Goal: Information Seeking & Learning: Learn about a topic

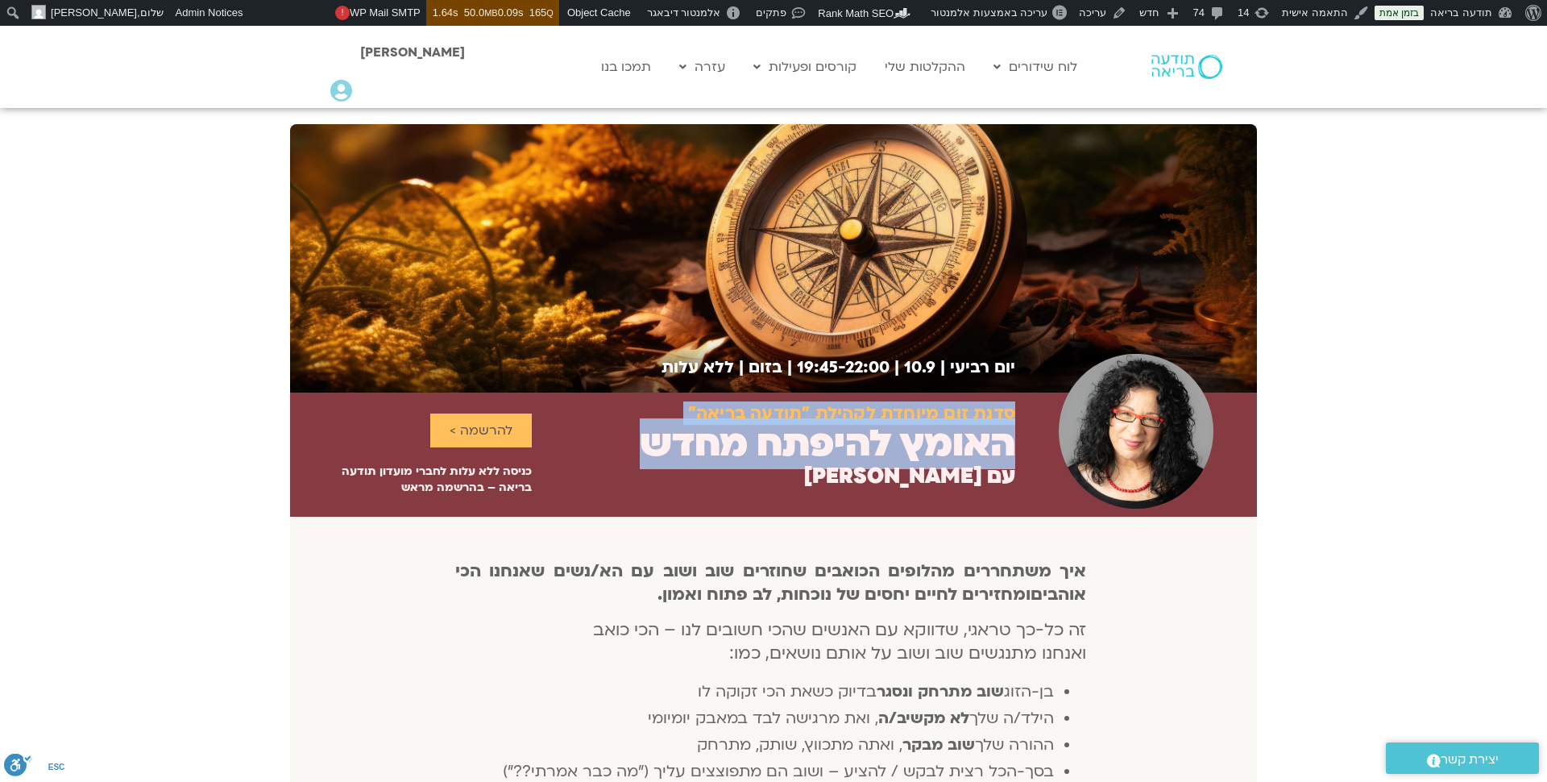
drag, startPoint x: 642, startPoint y: 445, endPoint x: 1023, endPoint y: 460, distance: 381.5
click at [1023, 459] on div "סדנת זום מיוחדת לקהילת "תודעה בריאה" האומץ להיפתח מחדש עם [PERSON_NAME] להרשמה …" at bounding box center [773, 454] width 967 height 124
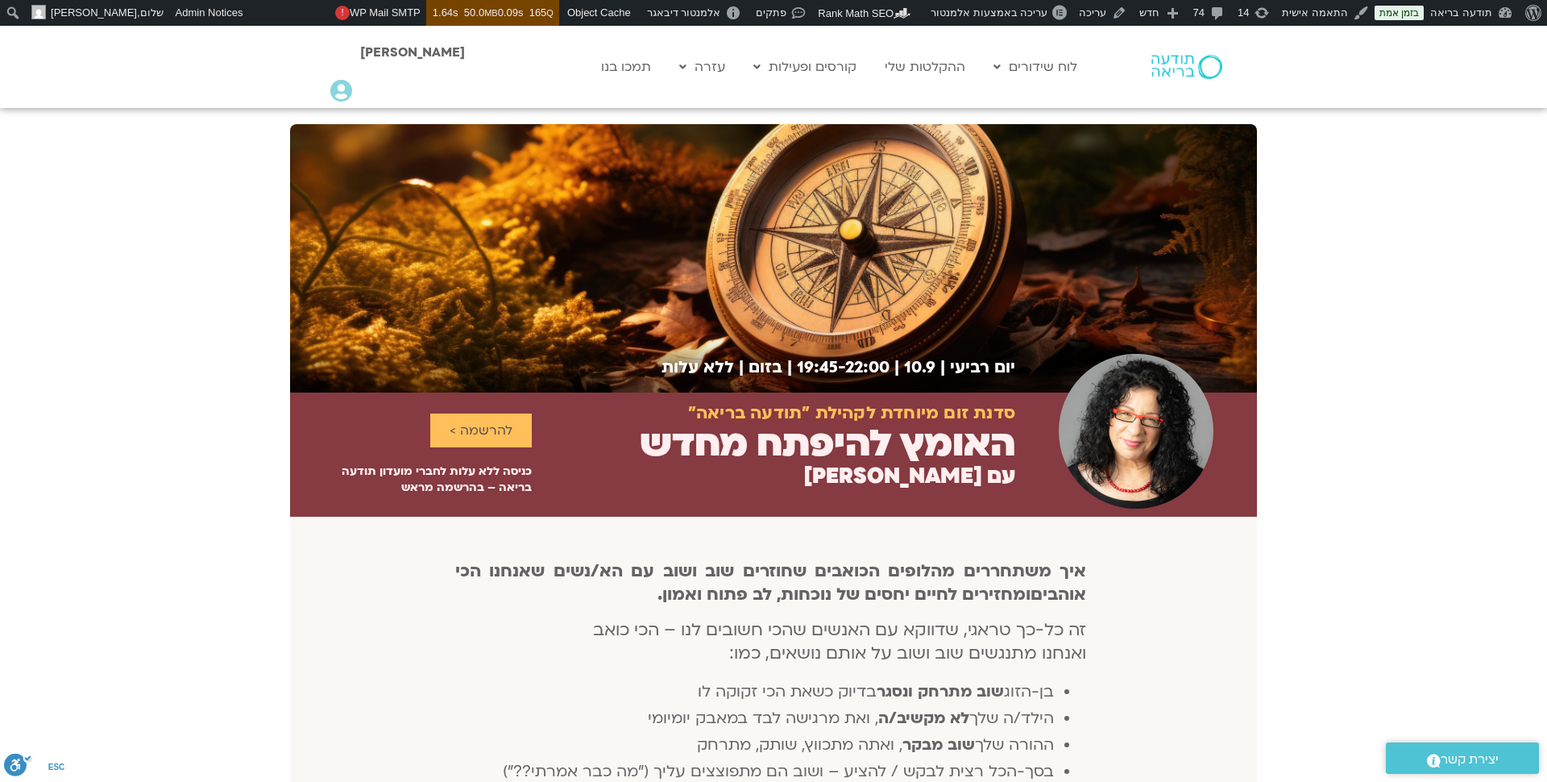
click at [1016, 452] on div at bounding box center [1136, 454] width 242 height 124
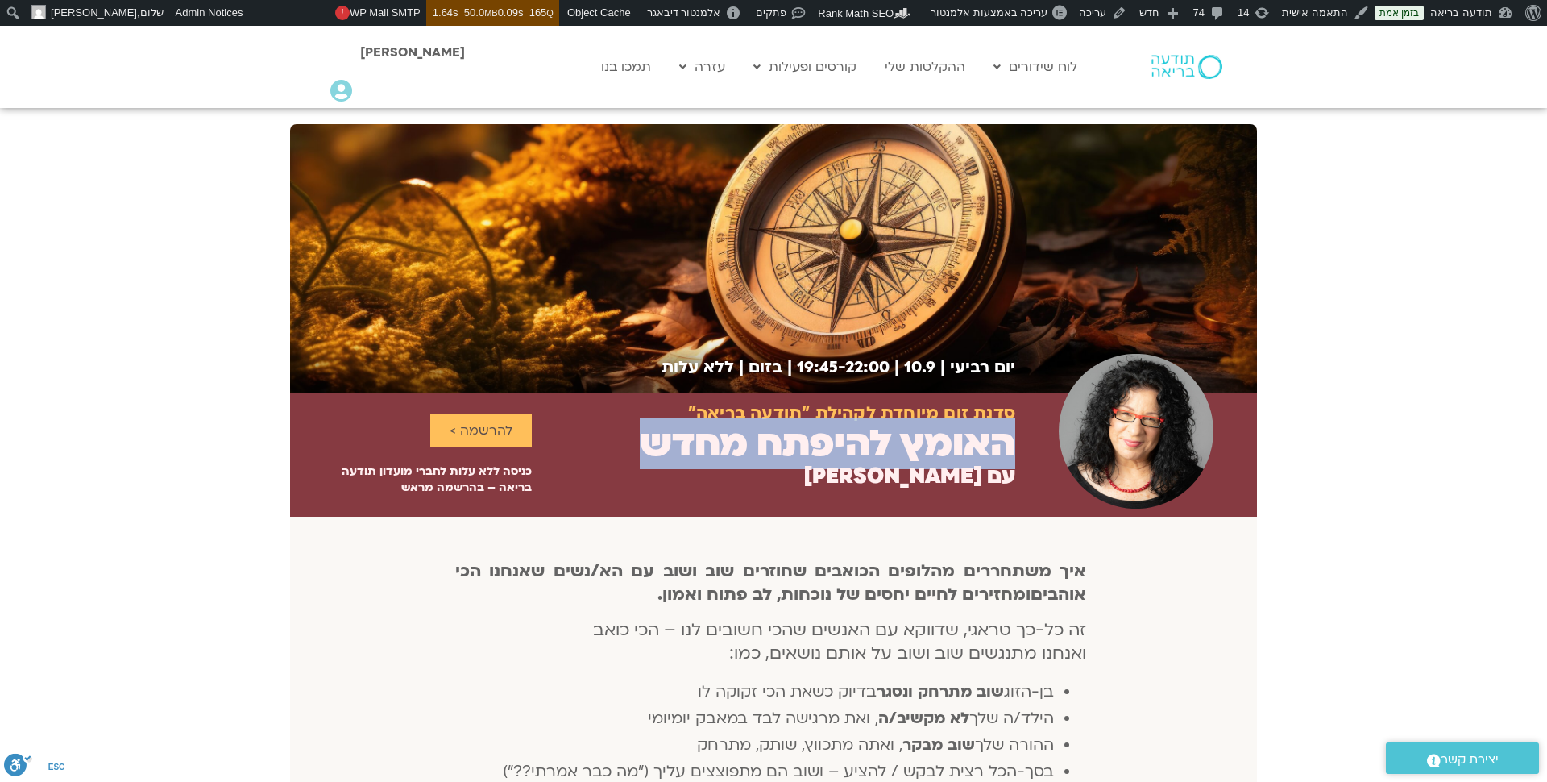
drag, startPoint x: 1012, startPoint y: 446, endPoint x: 641, endPoint y: 454, distance: 371.6
click at [640, 451] on h2 "האומץ להיפתח מחדש" at bounding box center [828, 443] width 376 height 43
copy h2 "האומץ להיפתח מחדש"
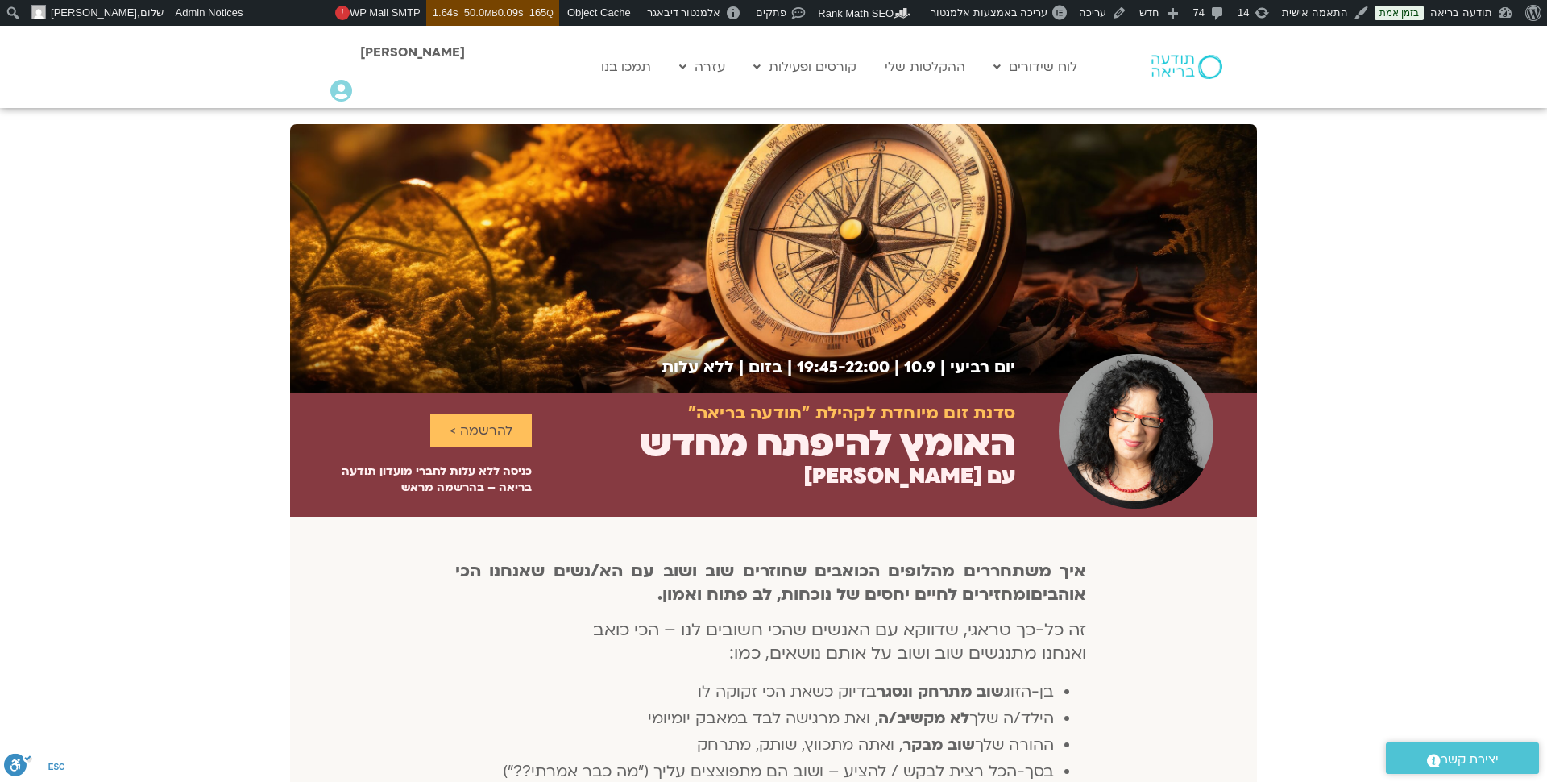
click at [1010, 409] on h2 "סדנת זום מיוחדת לקהילת "תודעה בריאה"" at bounding box center [851, 413] width 327 height 19
drag, startPoint x: 673, startPoint y: 412, endPoint x: 1031, endPoint y: 423, distance: 358.8
click at [1031, 423] on div "סדנת זום מיוחדת לקהילת "תודעה בריאה" האומץ להיפתח מחדש עם [PERSON_NAME] להרשמה …" at bounding box center [773, 454] width 967 height 124
copy div "סדנת זום מיוחדת לקהילת "תודעה בריאה""
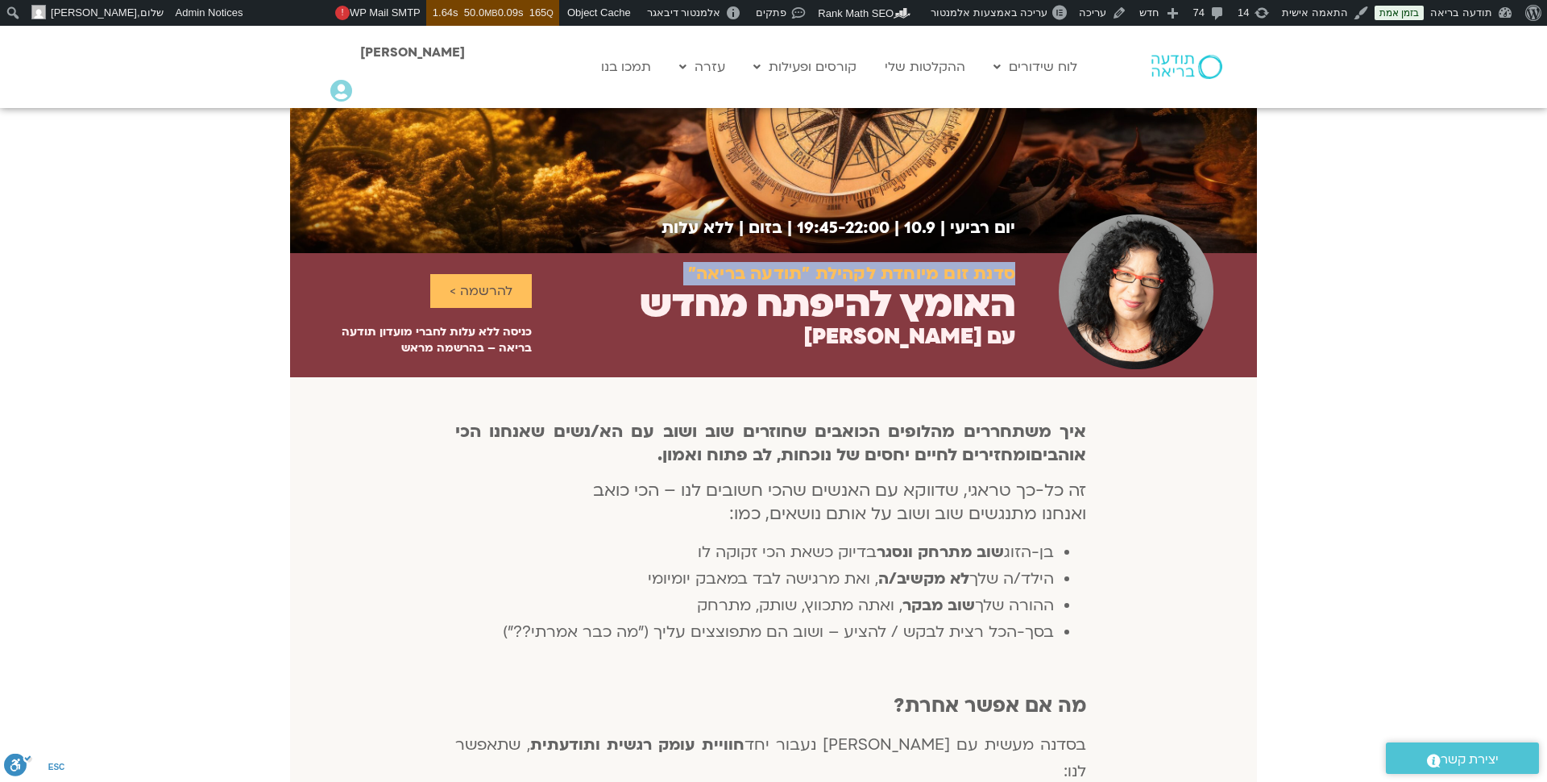
scroll to position [141, 0]
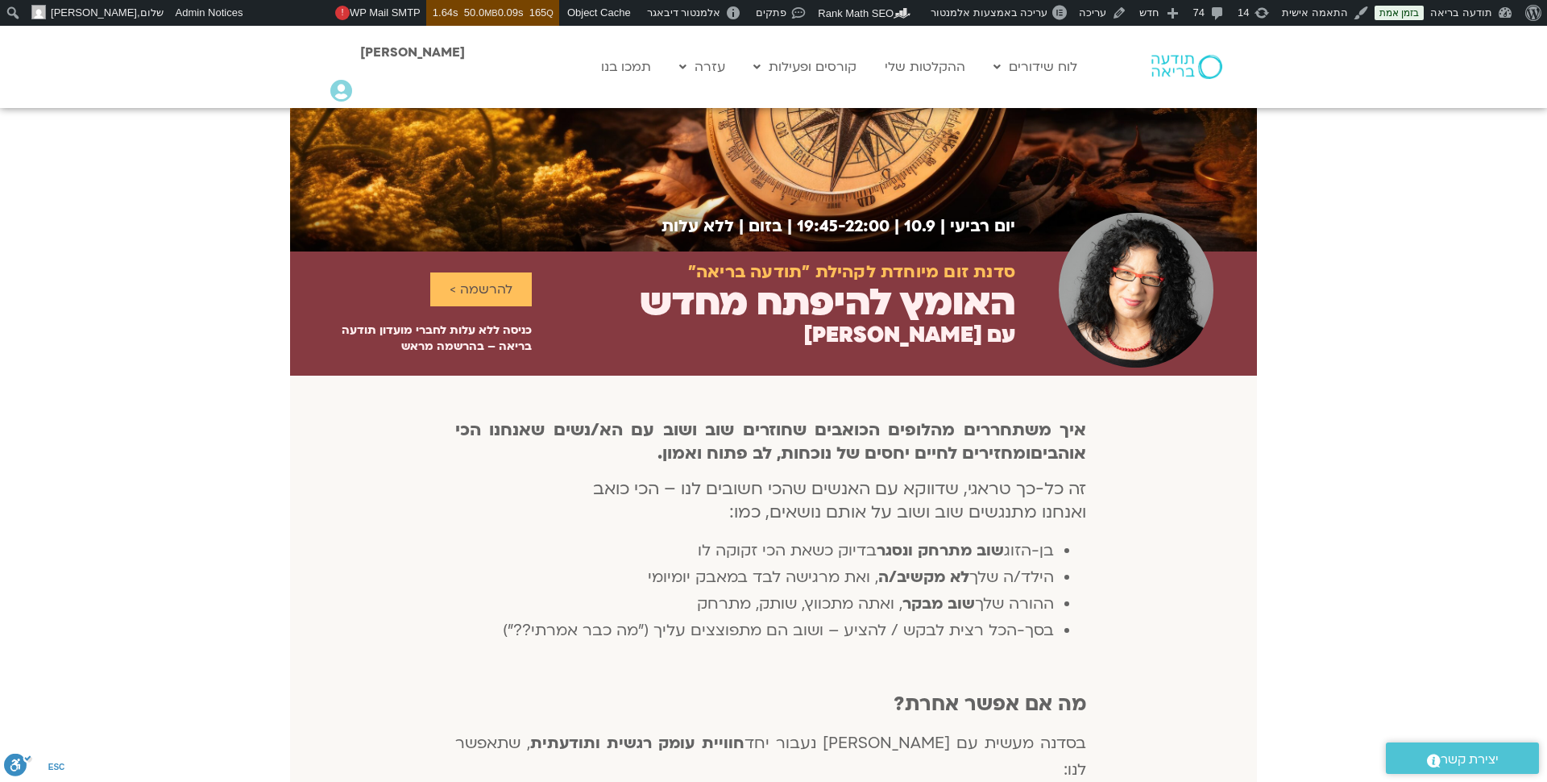
click at [850, 366] on div "סדנת זום מיוחדת לקהילת "תודעה בריאה" האומץ להיפתח מחדש עם [PERSON_NAME]" at bounding box center [774, 314] width 484 height 118
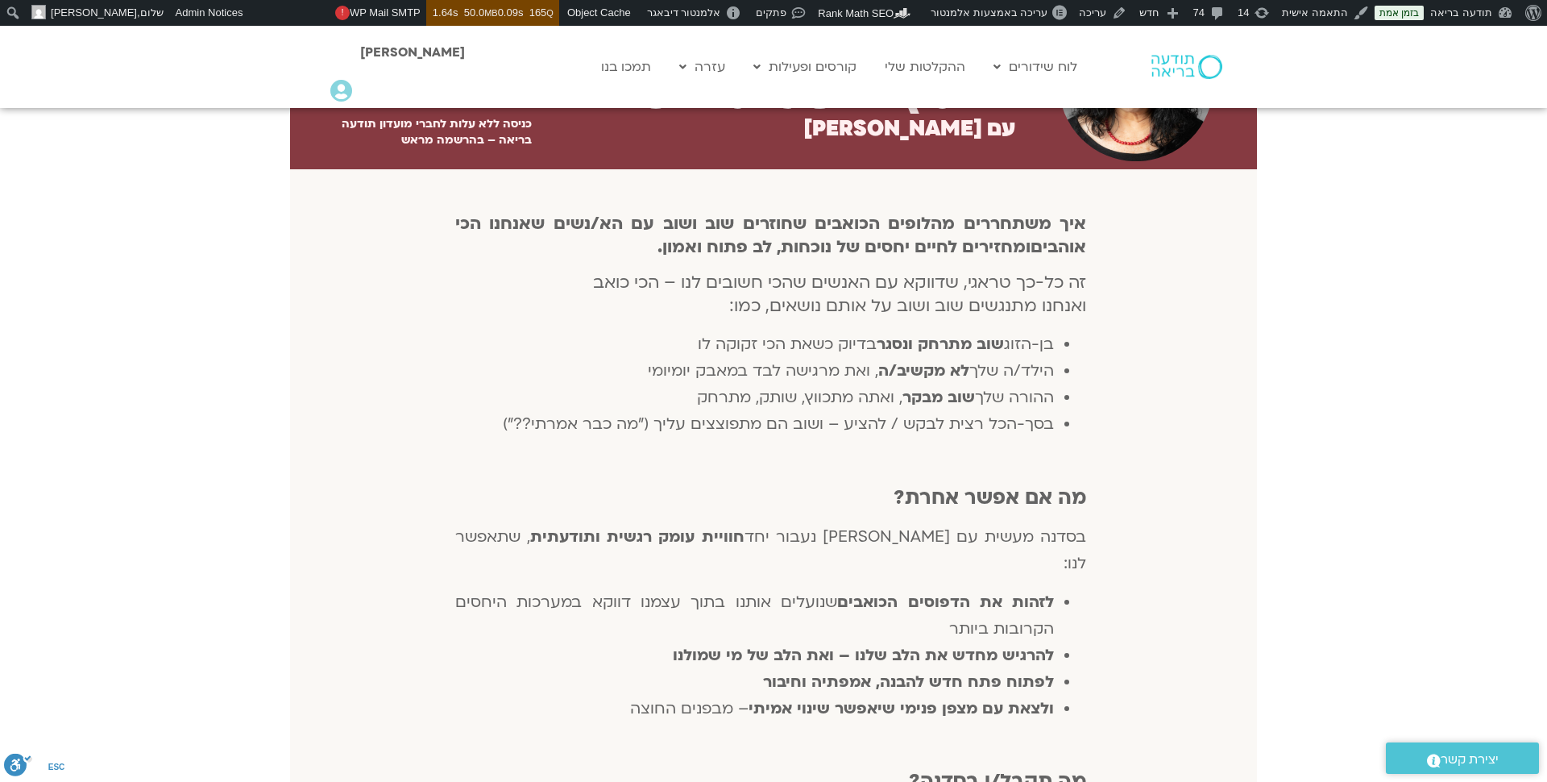
scroll to position [376, 0]
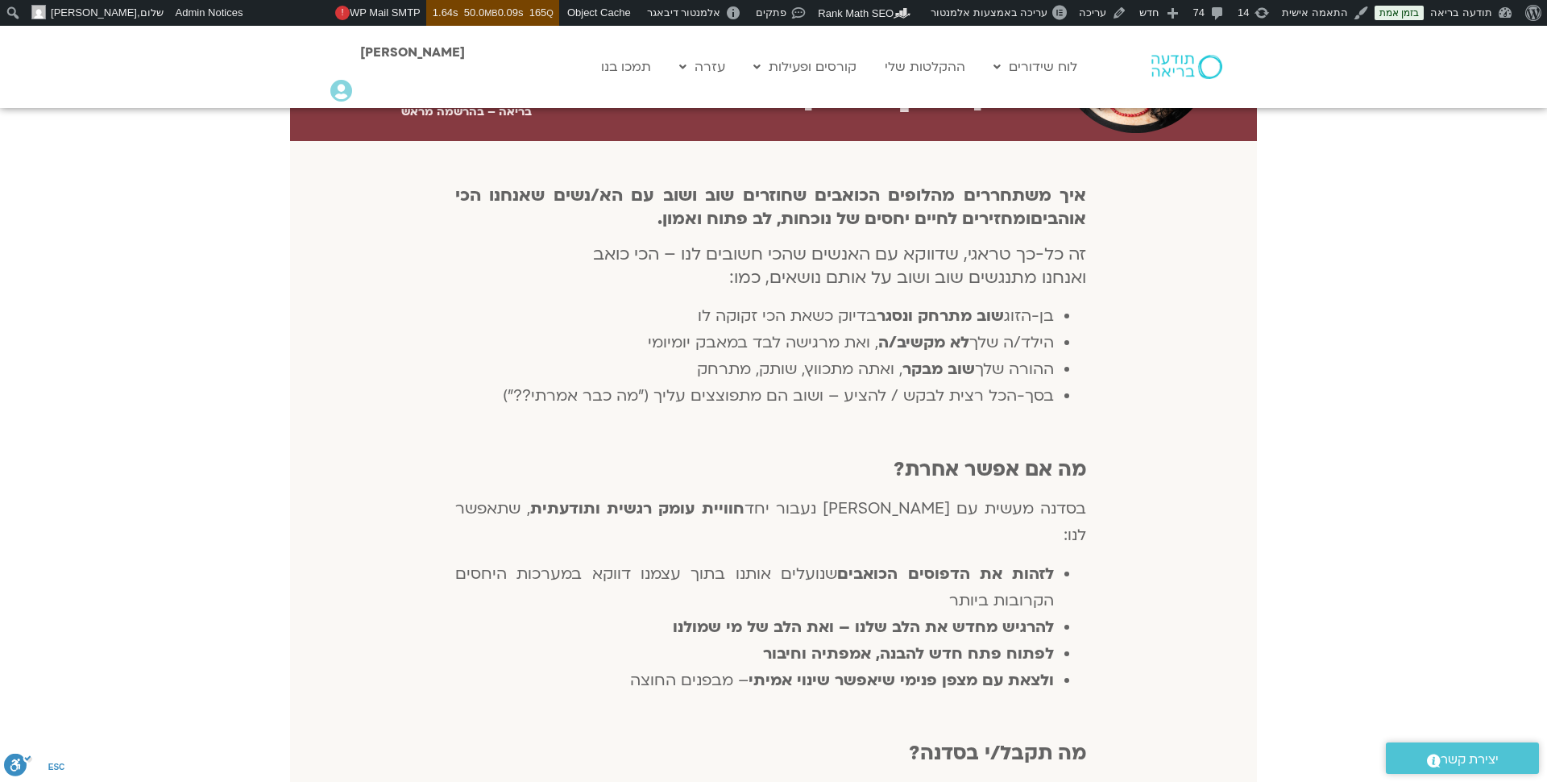
click at [745, 505] on b "חוויית עומק רגשית ותודעתית" at bounding box center [637, 508] width 214 height 21
drag, startPoint x: 862, startPoint y: 510, endPoint x: 590, endPoint y: 507, distance: 272.4
click at [590, 507] on p "בסדנה מעשית עם [PERSON_NAME] נעבור יחד חוויית עומק רגשית ותודעתית , שתאפשר לנו:" at bounding box center [771, 522] width 632 height 53
copy p "נעבור יחד חוויית עומק רגשית ותודעתית"
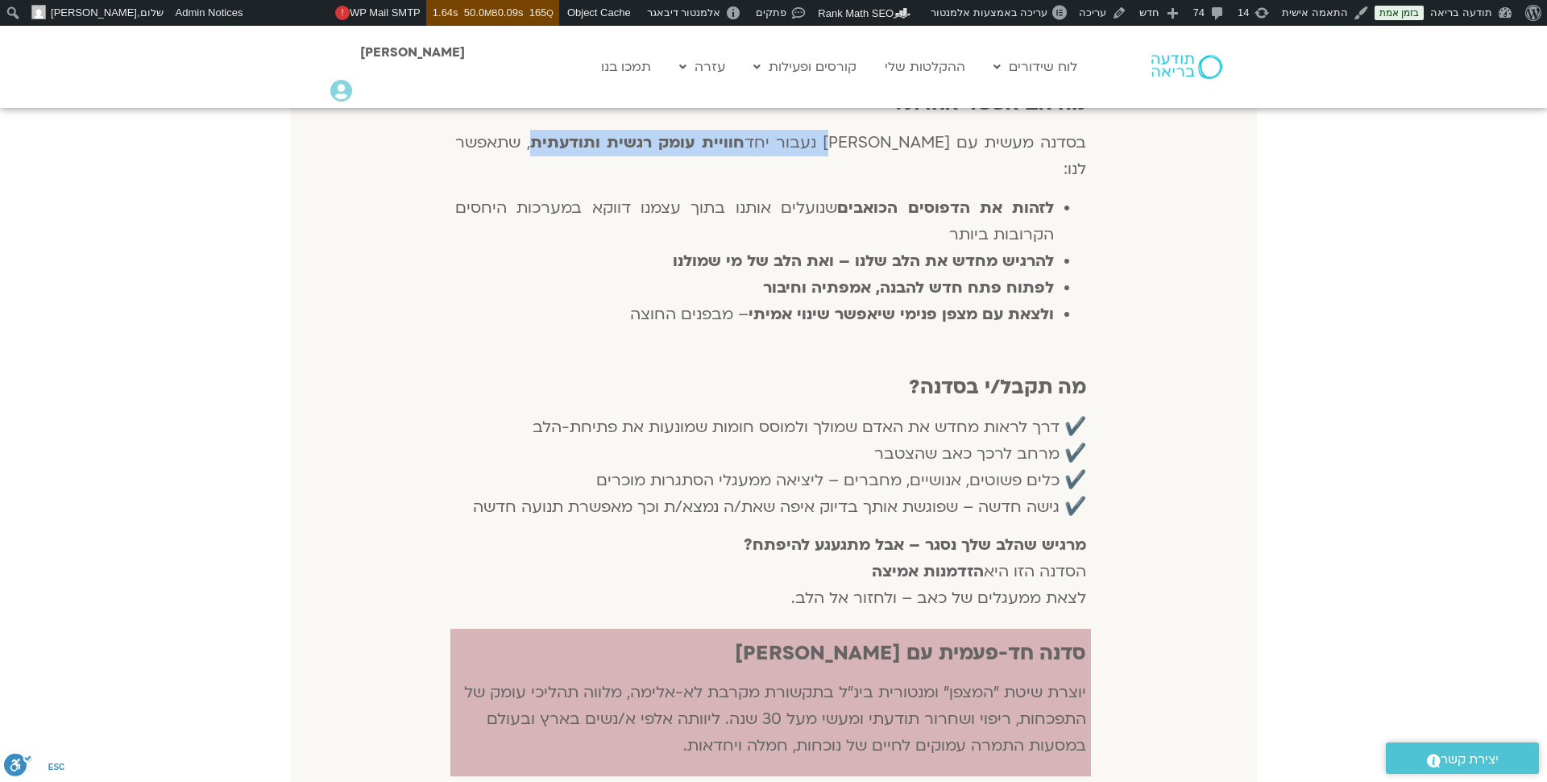
scroll to position [742, 0]
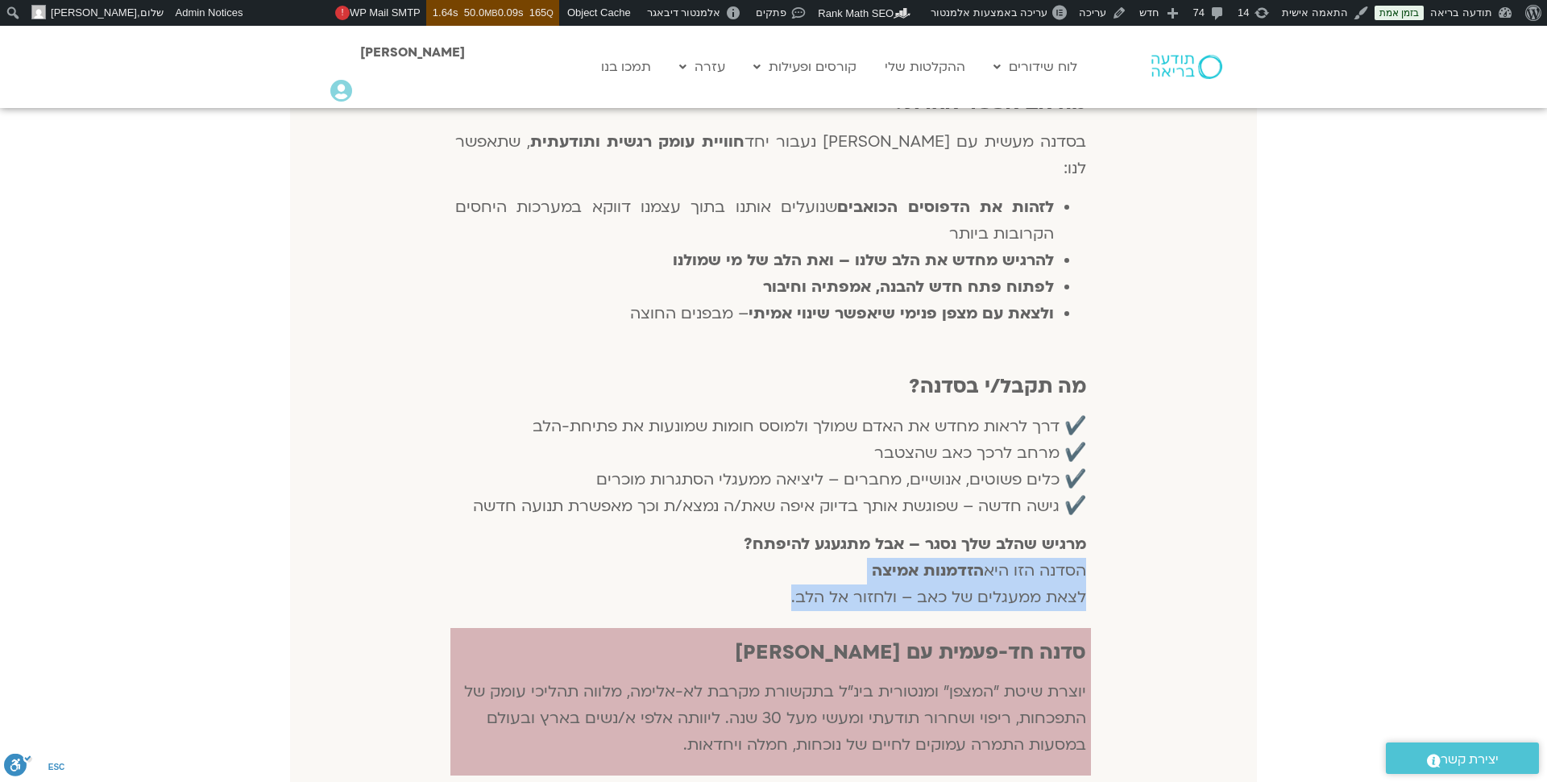
drag, startPoint x: 1085, startPoint y: 545, endPoint x: 785, endPoint y: 570, distance: 300.8
click at [784, 570] on p "מרגיש שהלב שלך נסגר – אבל מתגעגע להיפתח? הסדנה הזו היא הזדמנות אמיצה לצאת ממעגל…" at bounding box center [771, 571] width 632 height 80
copy p "הסדנה הזו היא הזדמנות אמיצה לצאת ממעגלים של כאב – ולחזור אל הלב."
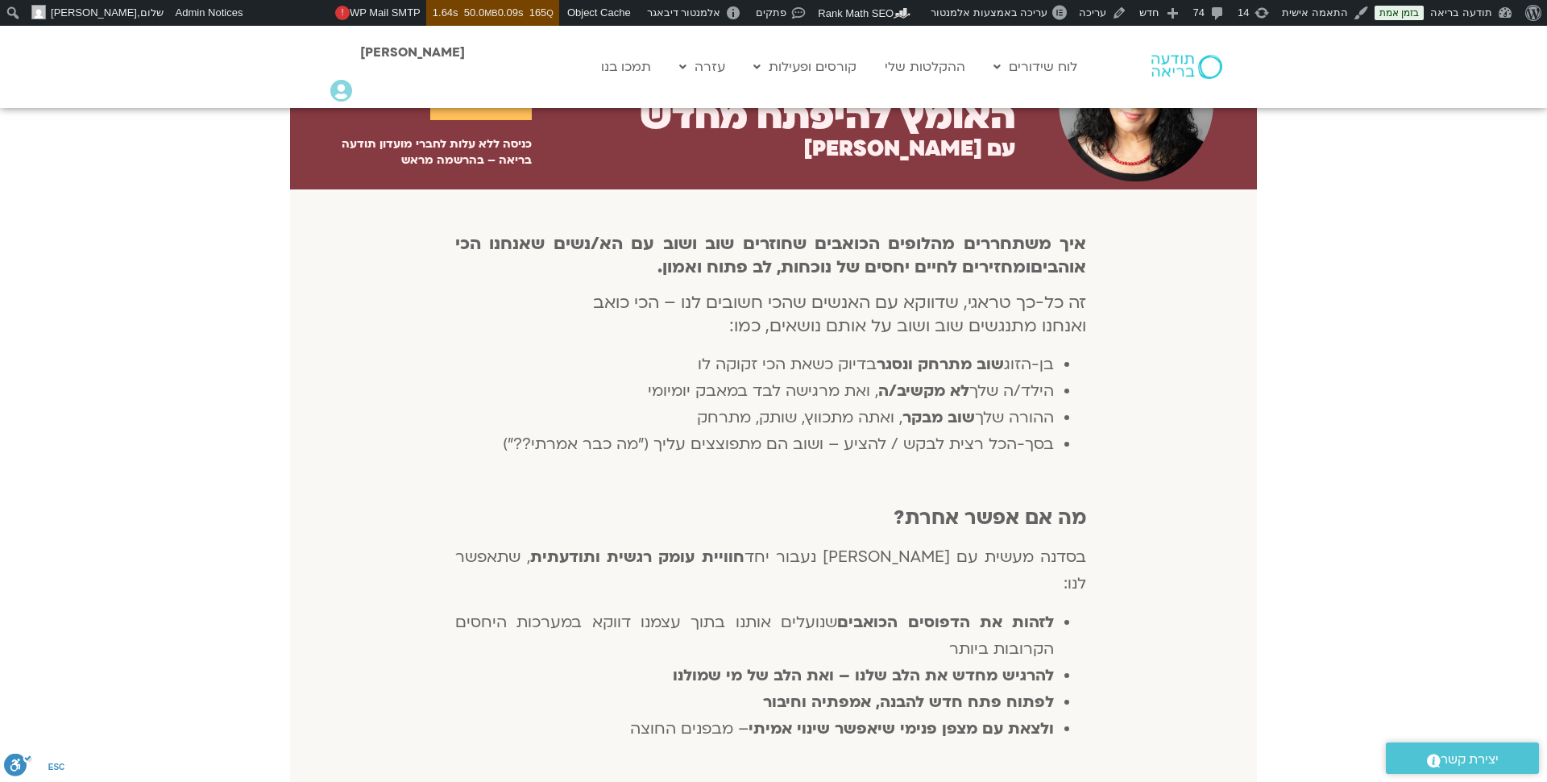
scroll to position [309, 0]
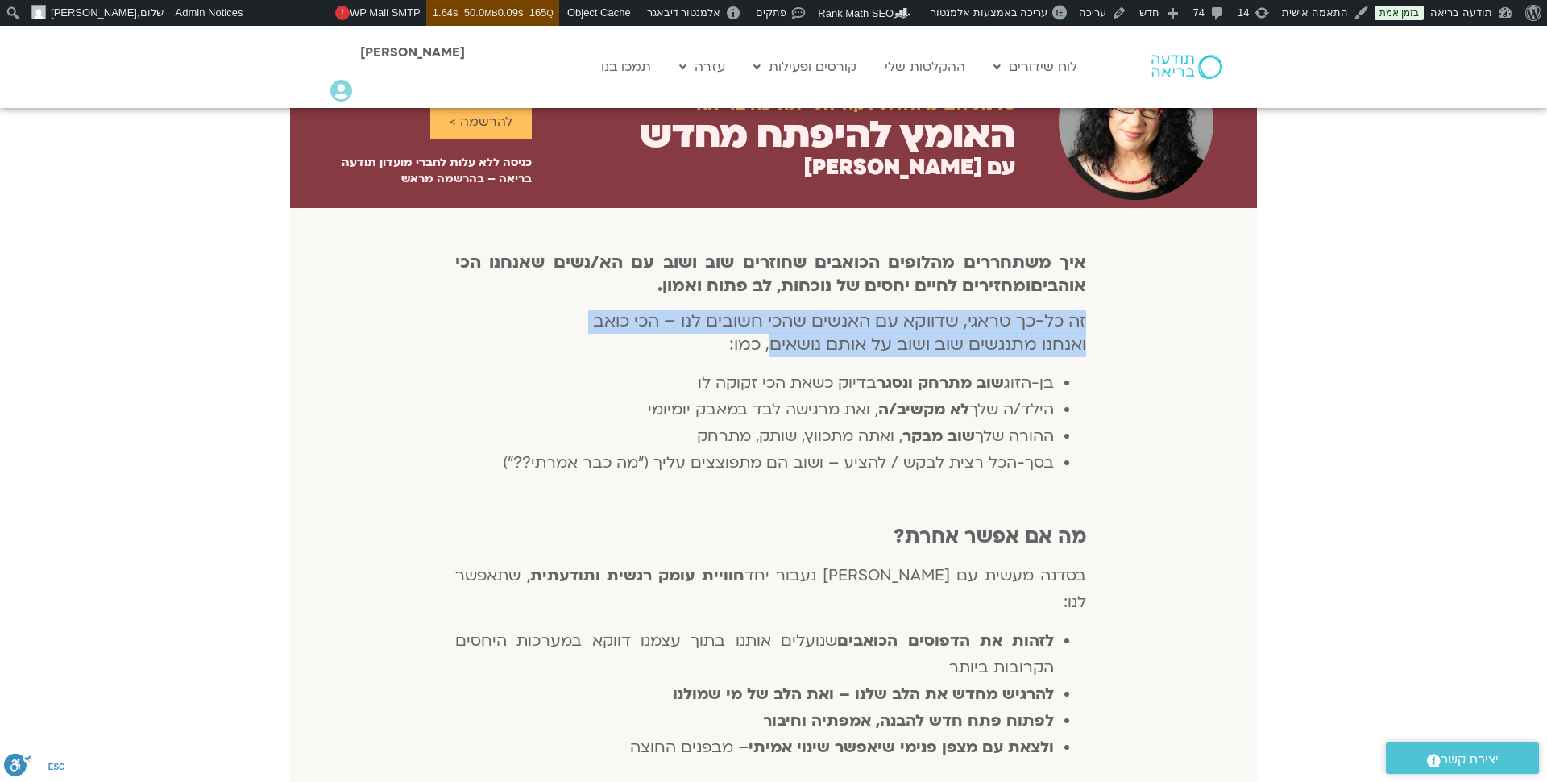
drag, startPoint x: 1089, startPoint y: 320, endPoint x: 772, endPoint y: 345, distance: 317.7
click at [772, 345] on div "איך משתחררים מהלופים הכואבים שחוזרים שוב ושוב עם הא/נשים שאנחנו הכי אוהבים ומחז…" at bounding box center [770, 650] width 641 height 821
copy h4 "זה כל-כך טראגי, שדווקא עם האנשים שהכי חשובים לנו – הכי כואב ואנחנו מתנגשים שוב …"
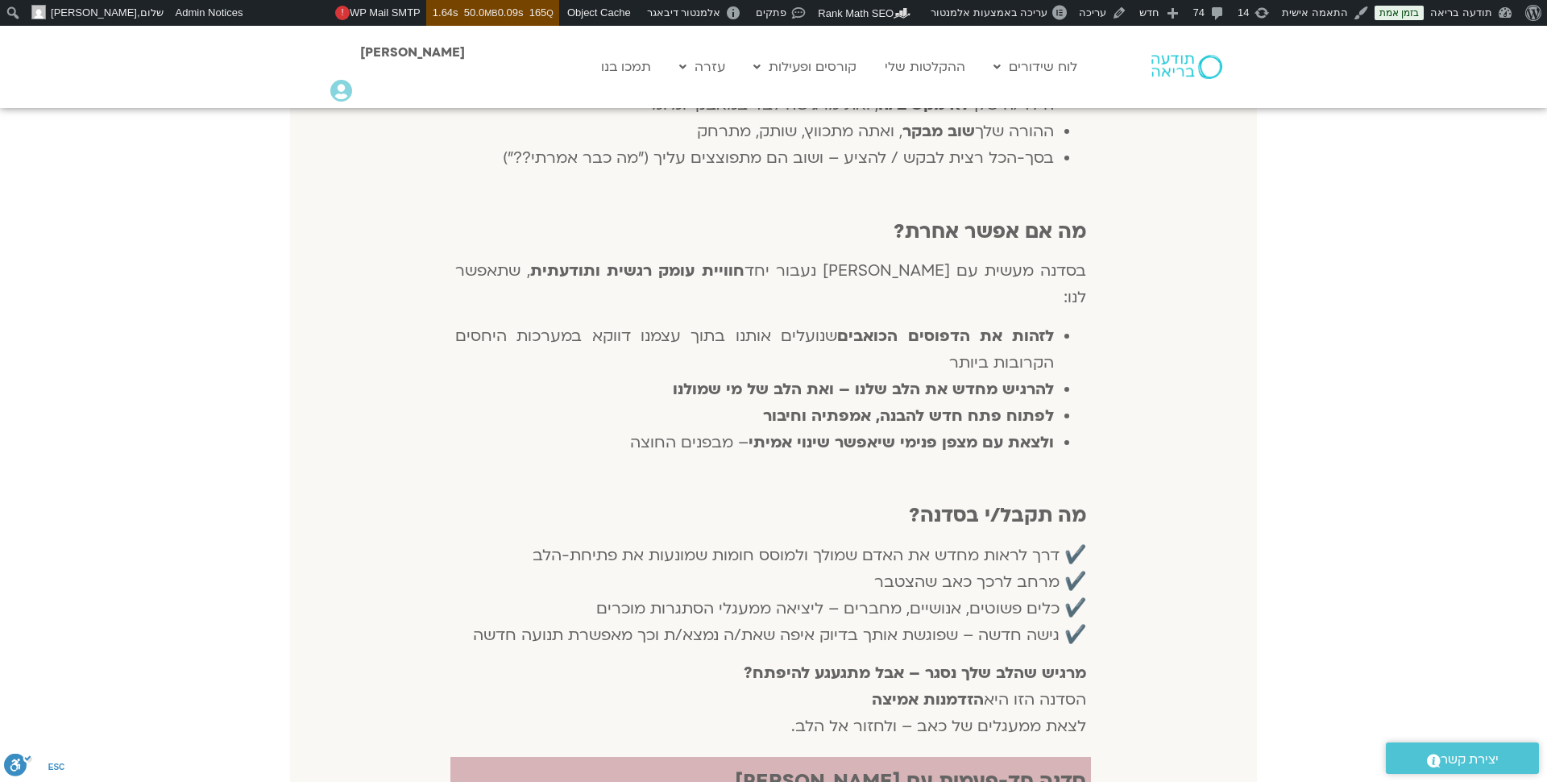
scroll to position [631, 0]
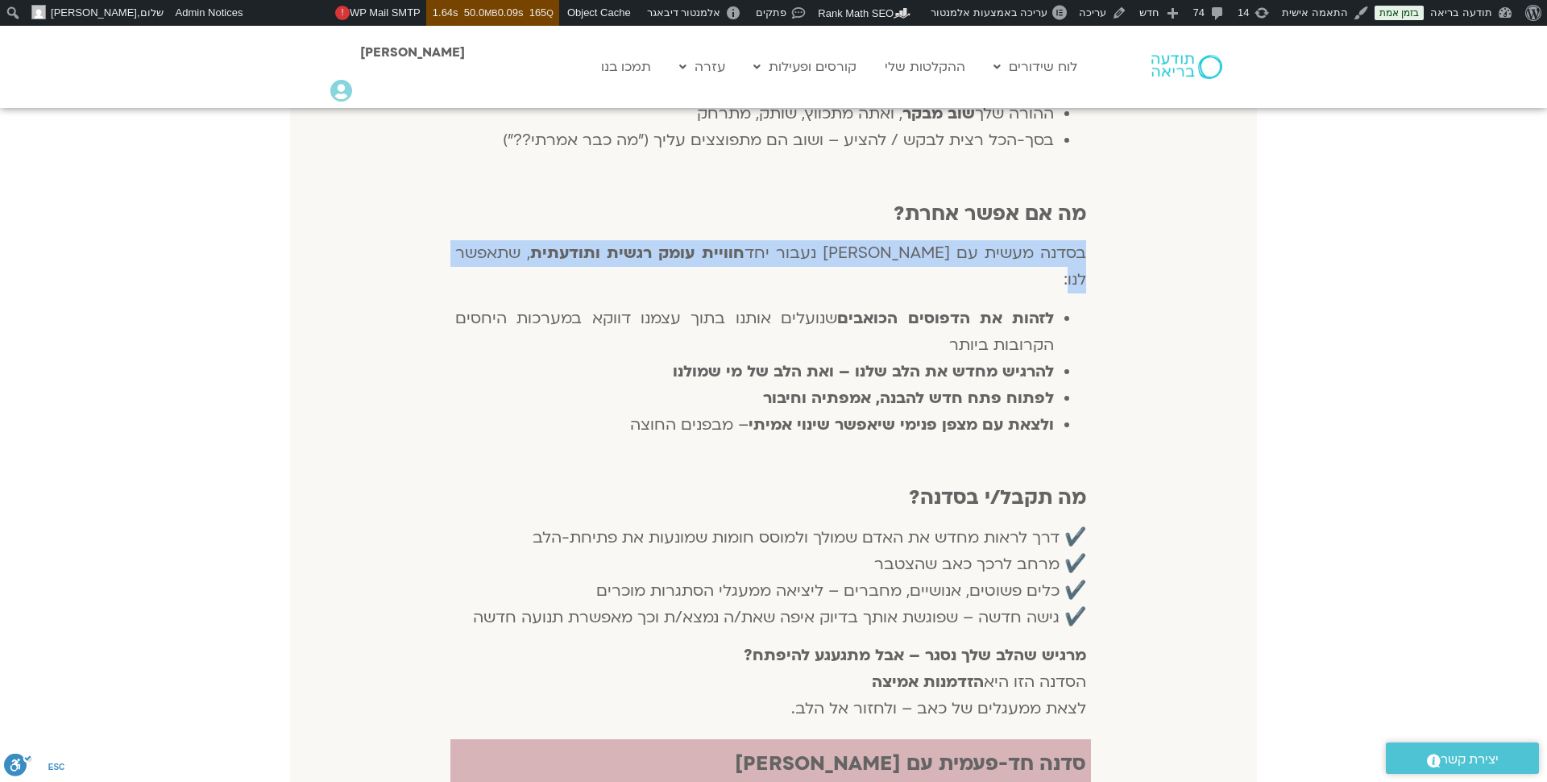
drag, startPoint x: 1087, startPoint y: 255, endPoint x: 491, endPoint y: 257, distance: 596.3
click at [491, 257] on div "איך משתחררים מהלופים הכואבים שחוזרים שוב ושוב עם הא/נשים שאנחנו הכי אוהבים ומחז…" at bounding box center [770, 328] width 641 height 821
copy p "בסדנה מעשית עם [PERSON_NAME] נעבור יחד חוויית עומק רגשית ותודעתית , שתאפשר לנו"
drag, startPoint x: 1052, startPoint y: 290, endPoint x: 621, endPoint y: 407, distance: 447.5
click at [621, 407] on ul "לזהות את הדפוסים הכואבים שנועלים אותנו בתוך עצמנו דווקא במערכות היחסים הקרובות …" at bounding box center [771, 371] width 632 height 133
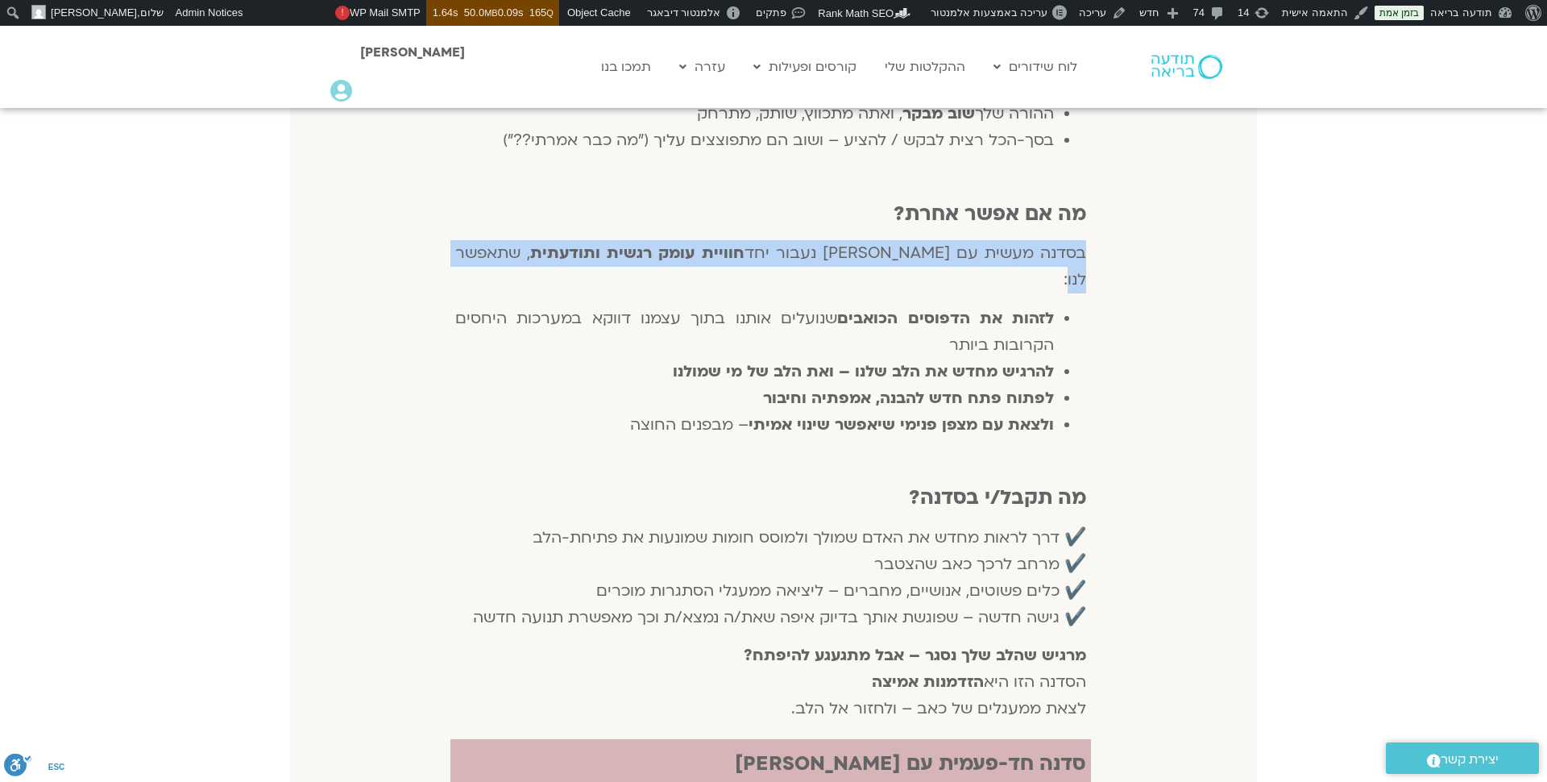
copy ul "לזהות את הדפוסים הכואבים שנועלים אותנו בתוך עצמנו דווקא במערכות היחסים הקרובות …"
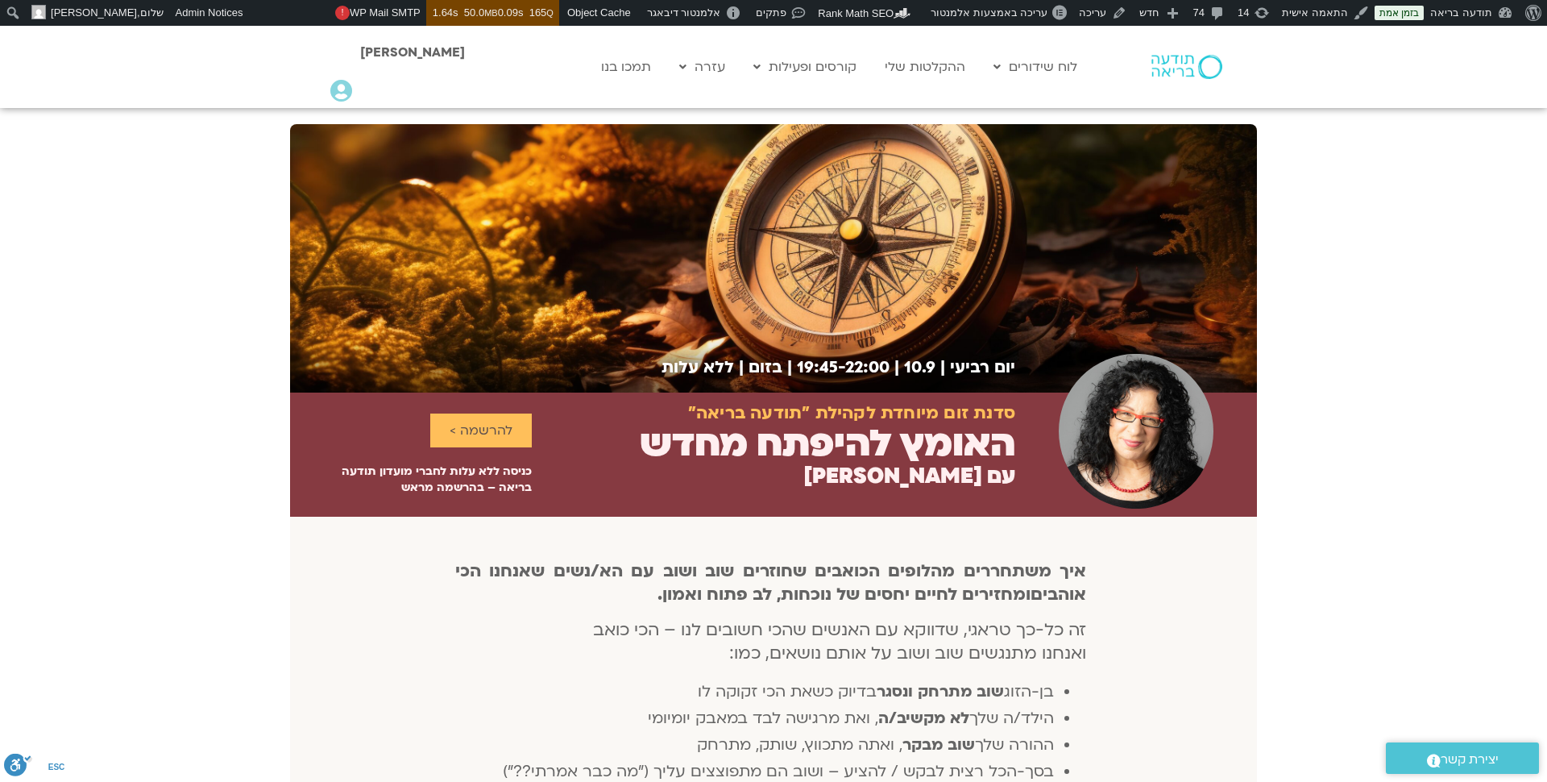
drag, startPoint x: 1016, startPoint y: 367, endPoint x: 658, endPoint y: 363, distance: 358.6
click at [658, 363] on div "יום רביעי | 10.9 | 19:45-22:00 | בזום | ללא עלות" at bounding box center [773, 258] width 967 height 268
copy h2 "יום רביעי | 10.9 | 19:45-22:00 | בזום | ללא עלות"
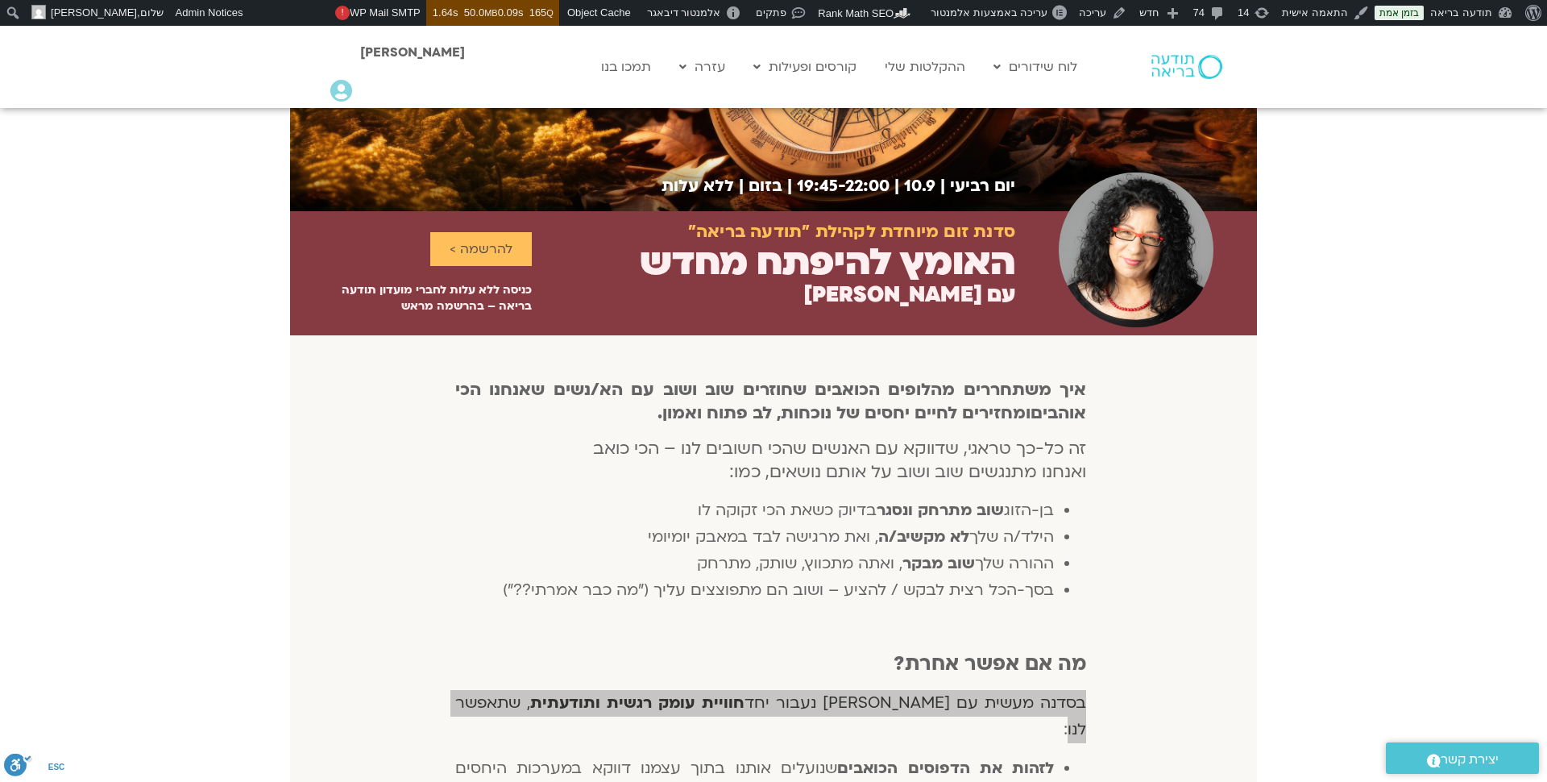
scroll to position [171, 0]
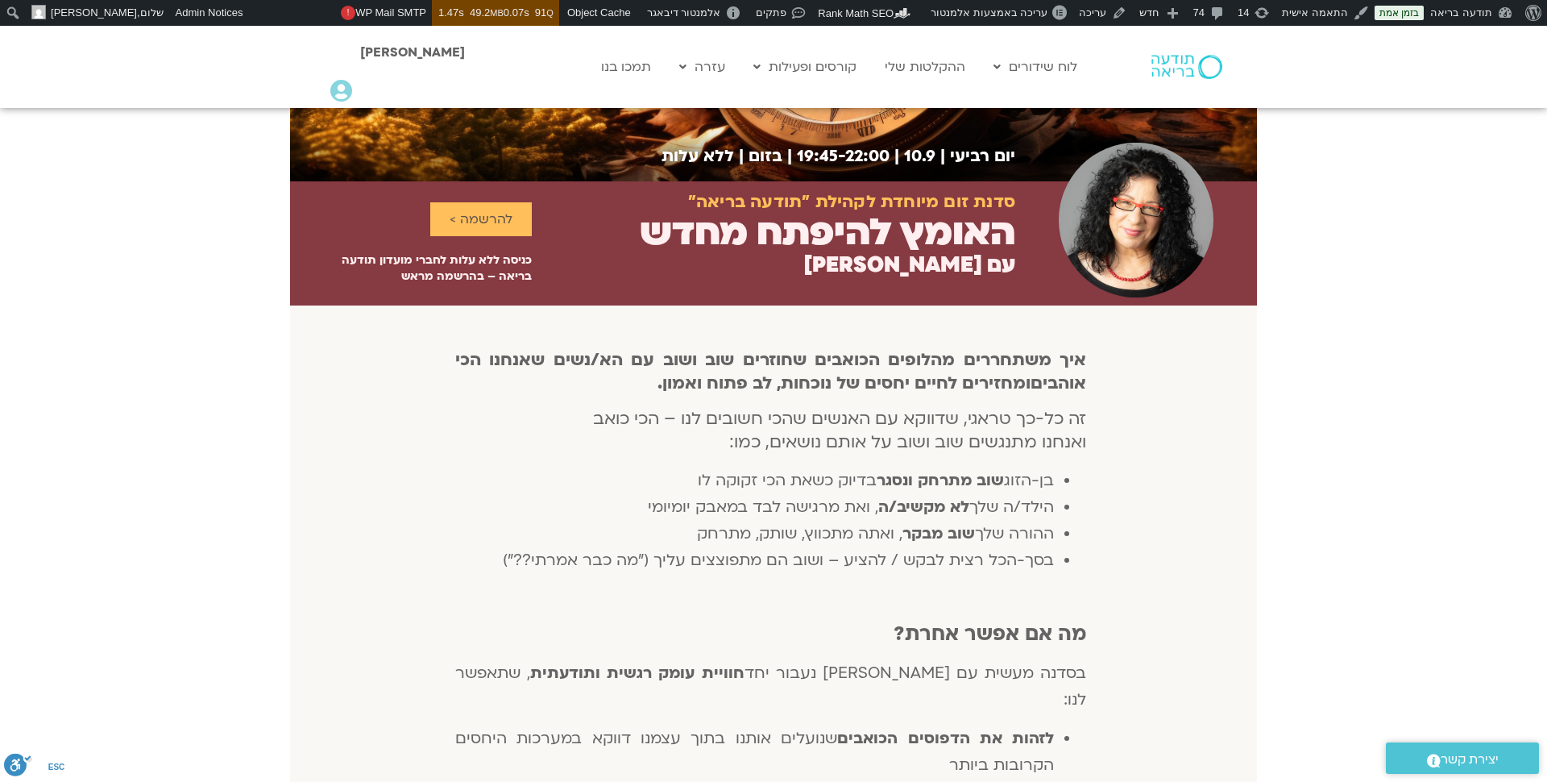
scroll to position [211, 0]
